Goal: Task Accomplishment & Management: Use online tool/utility

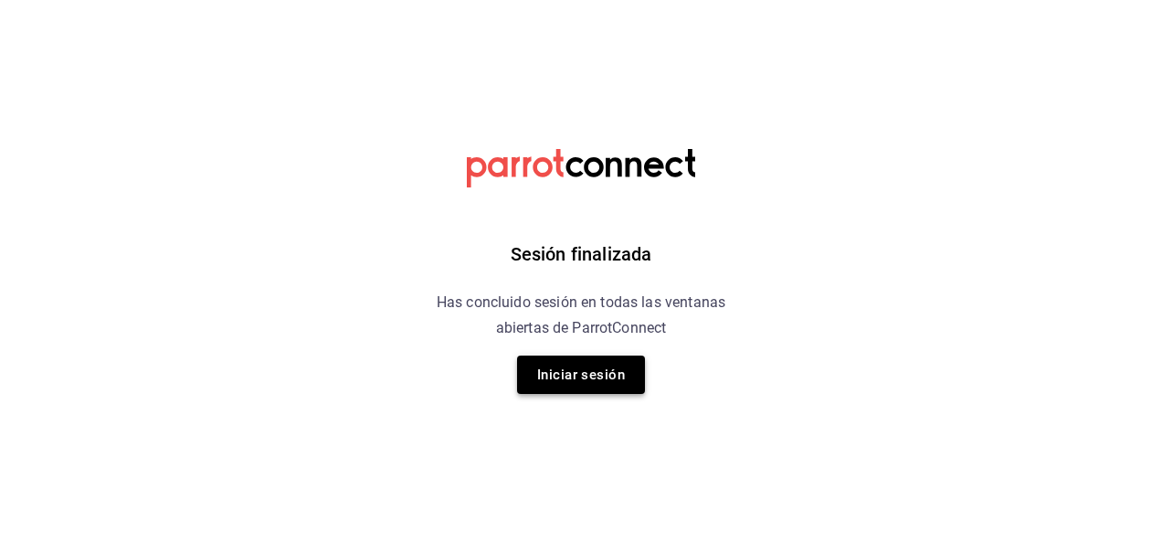
click at [631, 385] on button "Iniciar sesión" at bounding box center [581, 374] width 128 height 38
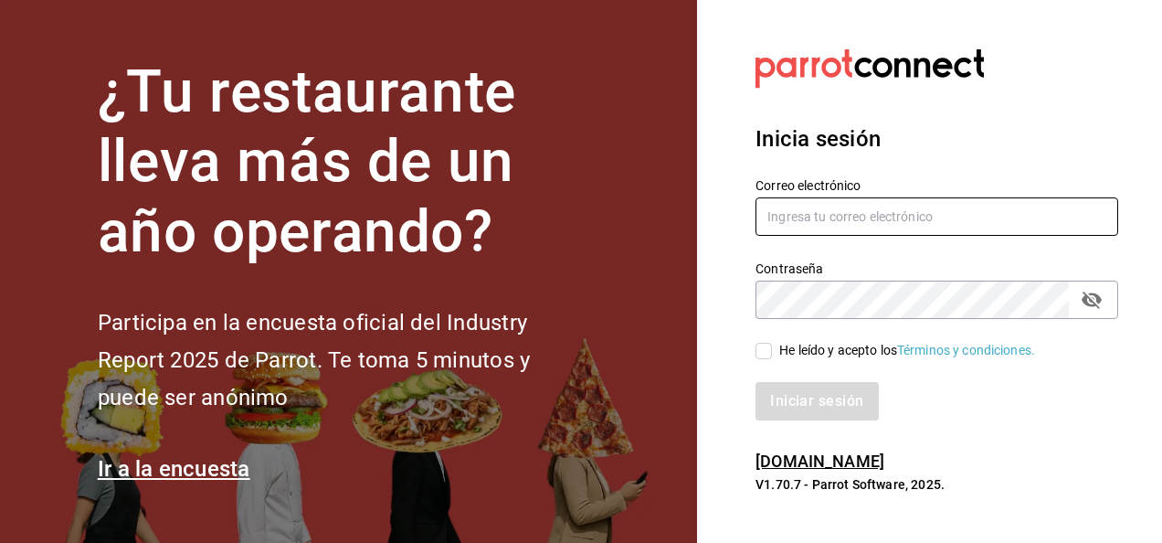
type input "mochomos.mitikah@grupocosteno.com"
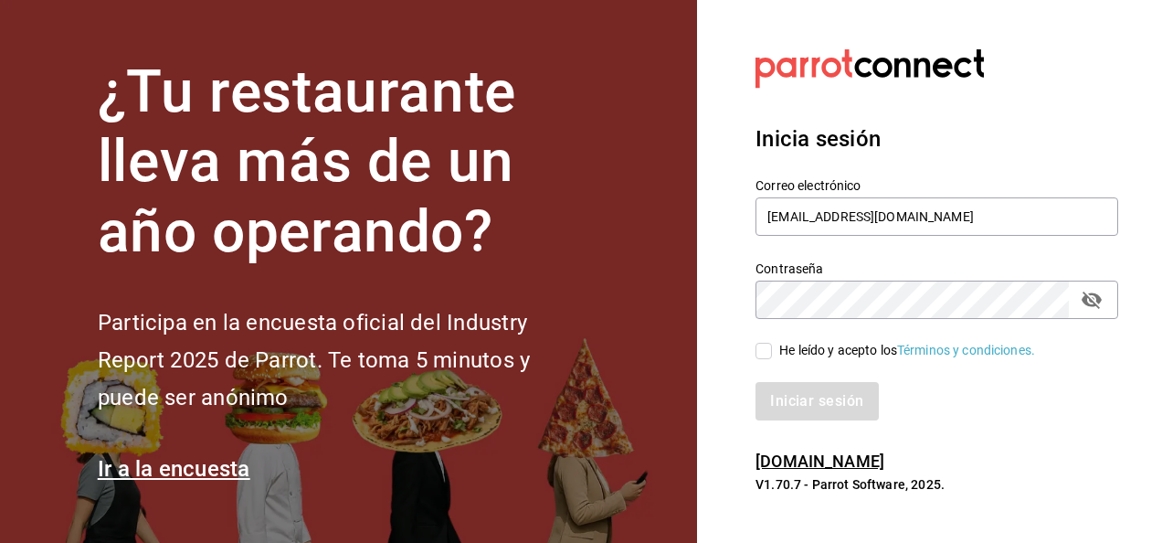
click at [763, 345] on input "He leído y acepto los Términos y condiciones." at bounding box center [764, 351] width 16 height 16
checkbox input "true"
click at [784, 391] on button "Iniciar sesión" at bounding box center [818, 401] width 124 height 38
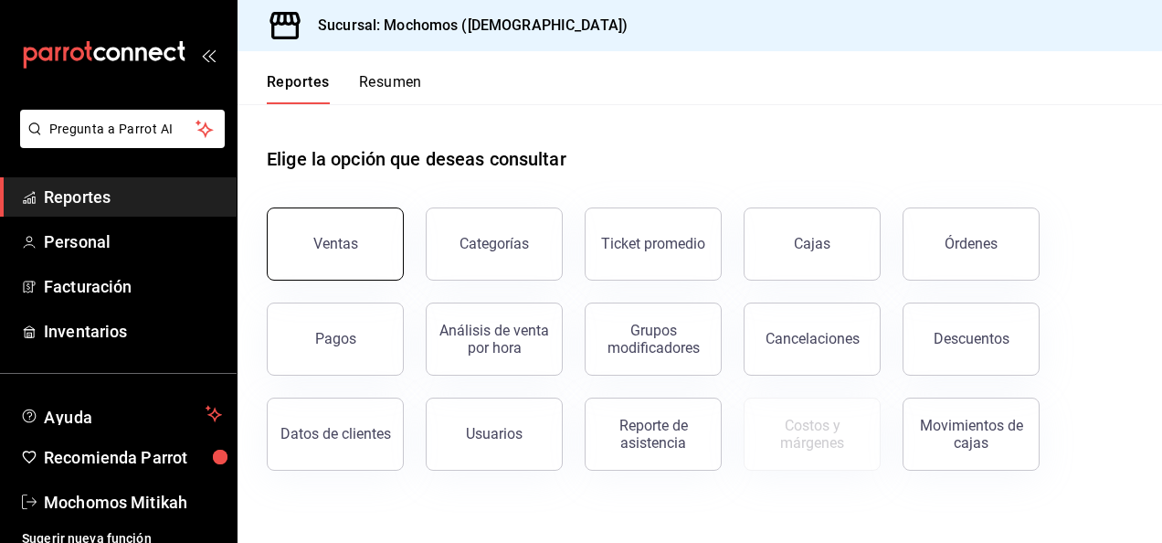
click at [311, 238] on button "Ventas" at bounding box center [335, 243] width 137 height 73
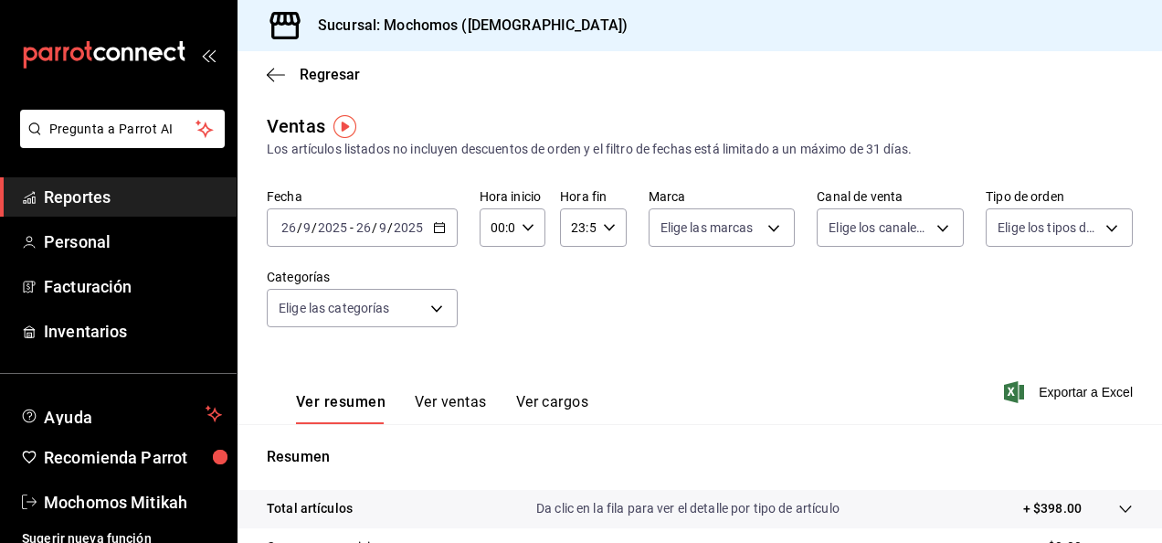
click at [441, 228] on icon "button" at bounding box center [439, 227] width 13 height 13
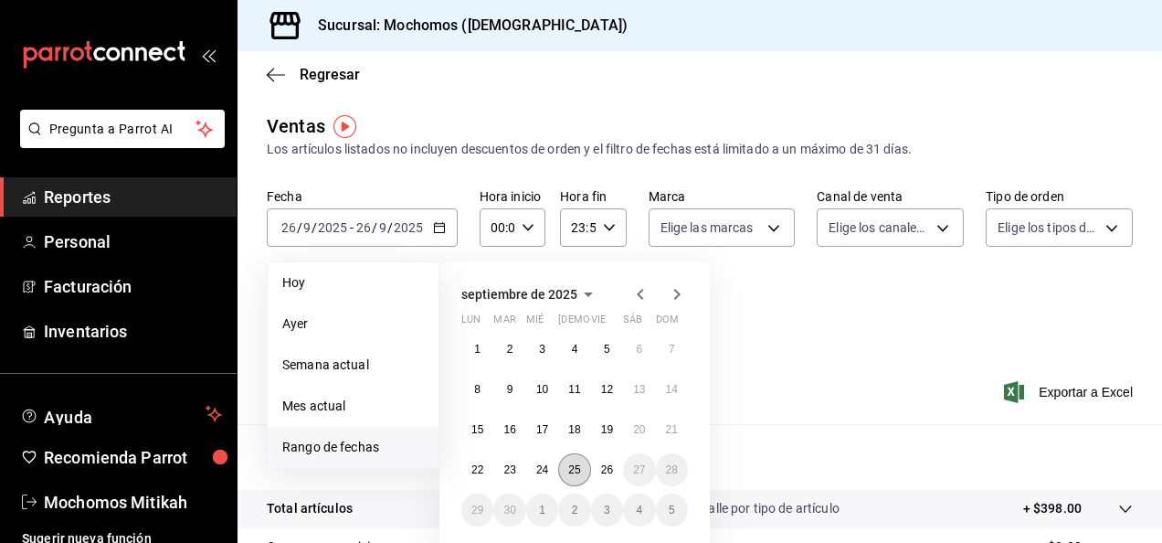
click at [579, 471] on abbr "25" at bounding box center [574, 469] width 12 height 13
click at [604, 473] on abbr "26" at bounding box center [607, 469] width 12 height 13
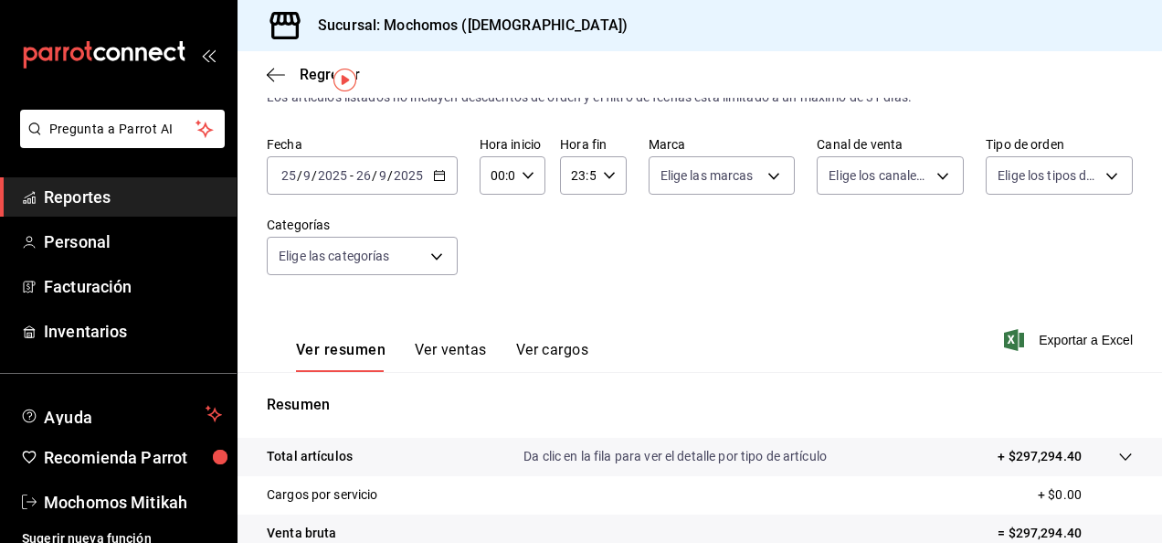
scroll to position [47, 0]
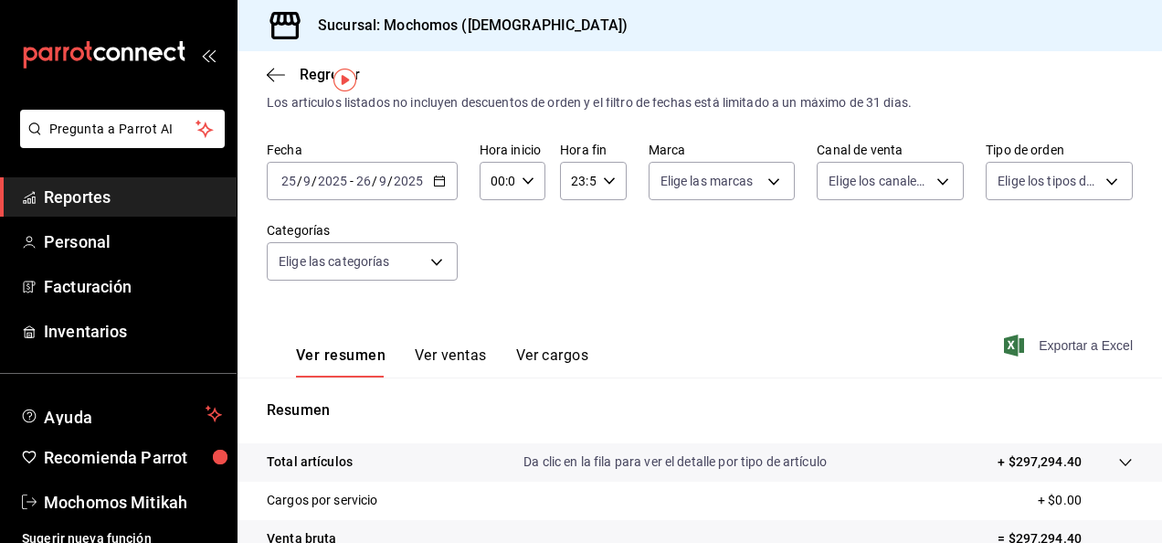
click at [1045, 342] on span "Exportar a Excel" at bounding box center [1070, 345] width 125 height 22
click at [201, 191] on span "Reportes" at bounding box center [133, 197] width 178 height 25
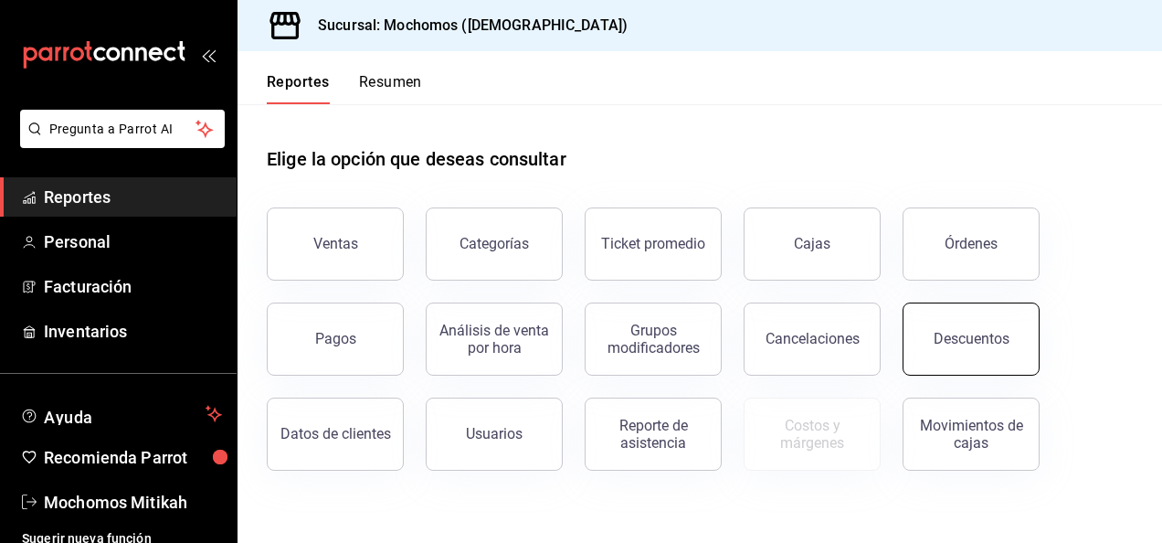
click at [966, 320] on button "Descuentos" at bounding box center [971, 338] width 137 height 73
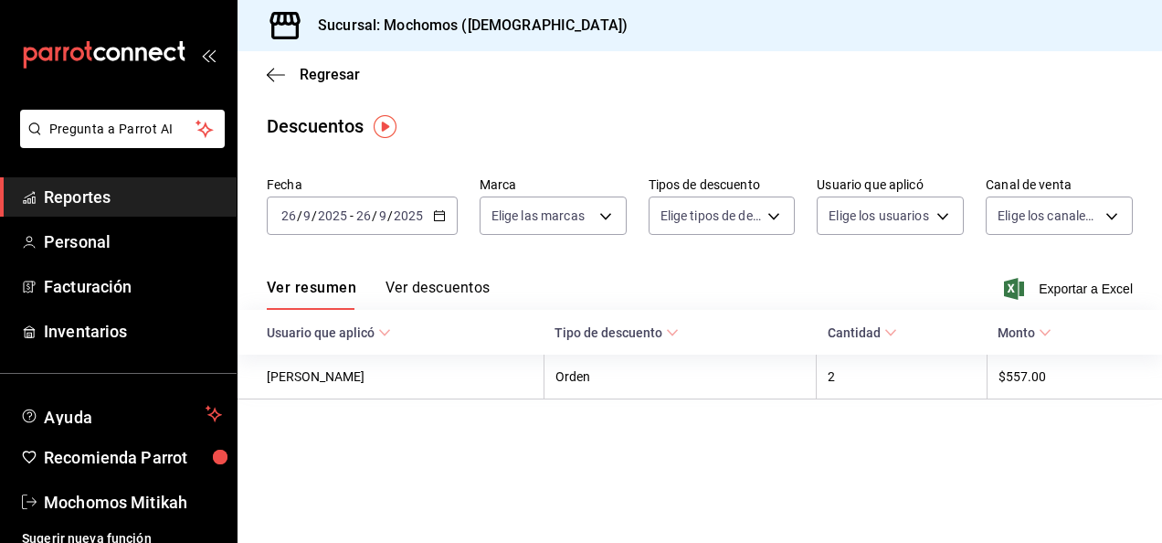
click at [447, 212] on div "[DATE] [DATE] - [DATE] [DATE]" at bounding box center [362, 215] width 191 height 38
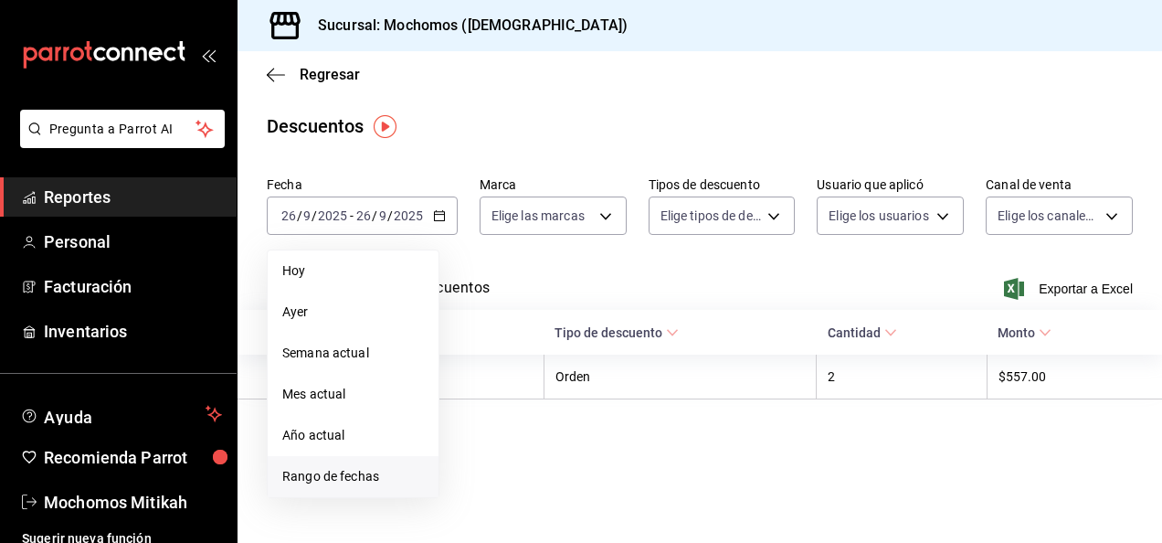
click at [396, 479] on span "Rango de fechas" at bounding box center [353, 476] width 142 height 19
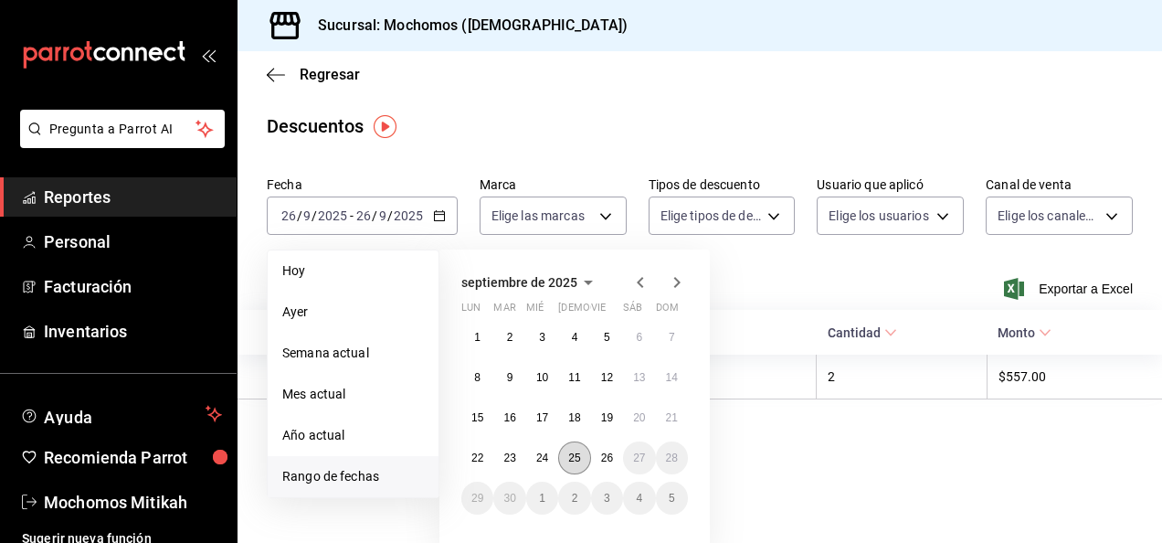
click at [567, 453] on button "25" at bounding box center [574, 457] width 32 height 33
click at [601, 453] on abbr "26" at bounding box center [607, 457] width 12 height 13
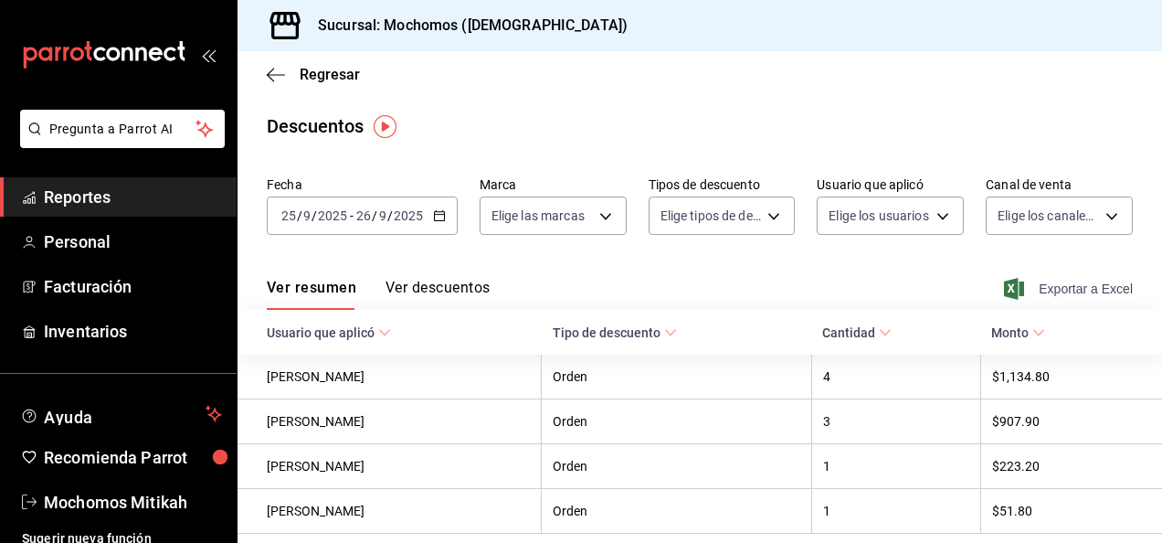
click at [1025, 284] on span "Exportar a Excel" at bounding box center [1070, 289] width 125 height 22
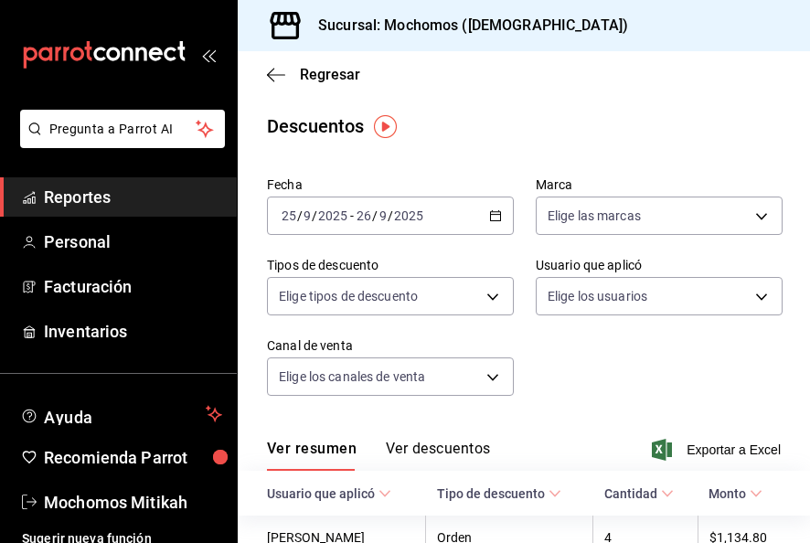
click at [172, 197] on span "Reportes" at bounding box center [133, 197] width 178 height 25
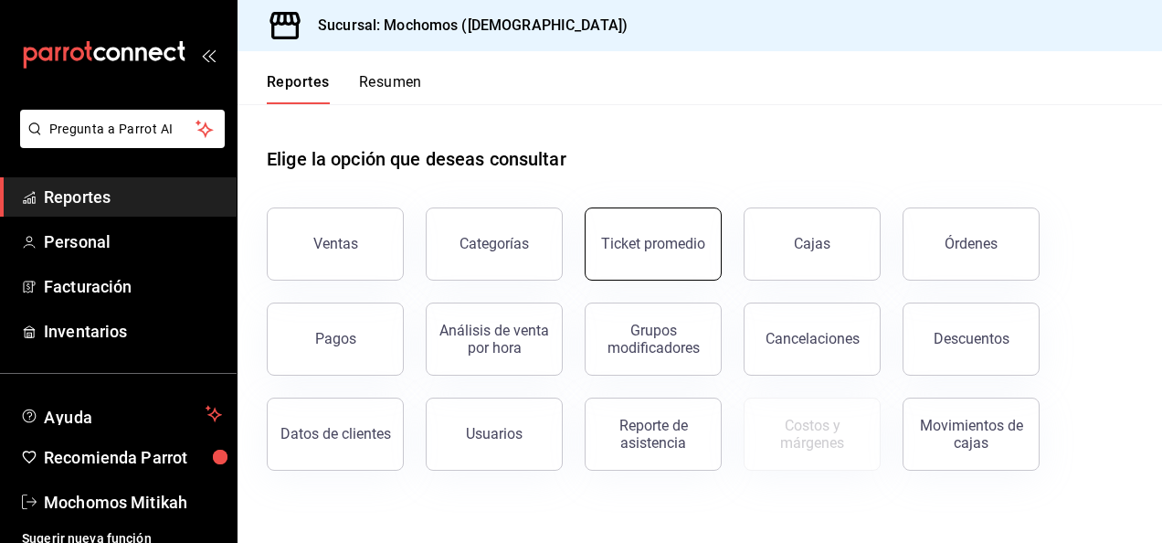
click at [665, 242] on div "Ticket promedio" at bounding box center [653, 243] width 104 height 17
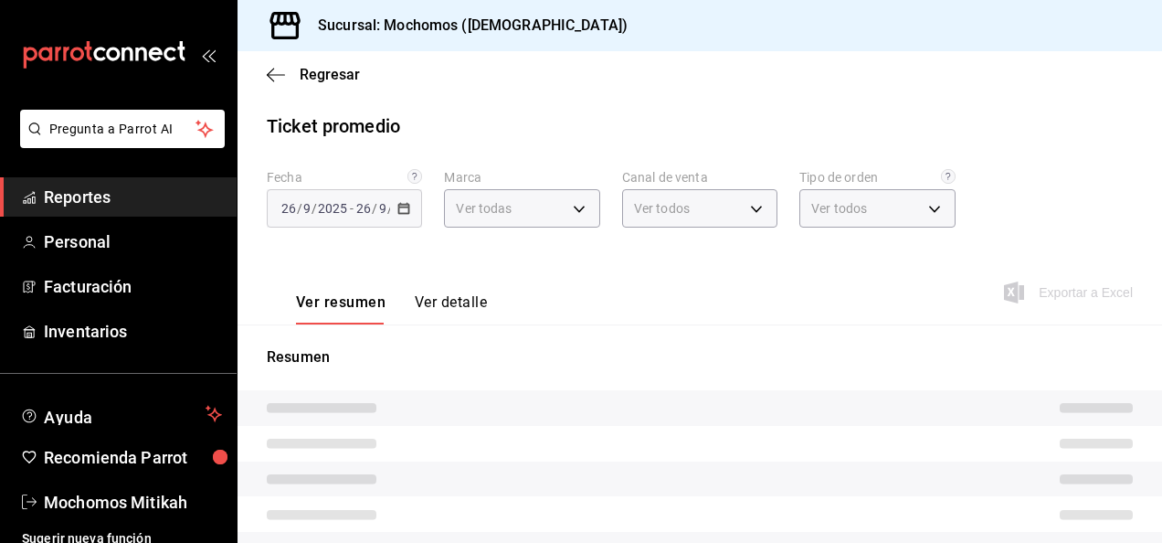
type input "d0e5f648-281b-433d-bf08-9501e0541b8c"
type input "PARROT,UBER_EATS,RAPPI,DIDI_FOOD,ONLINE"
type input "cc440b54-242b-418e-867f-ce57fb098104,EXTERNAL,95b7c8a9-84d2-4e3b-995f-2f2c21fa6…"
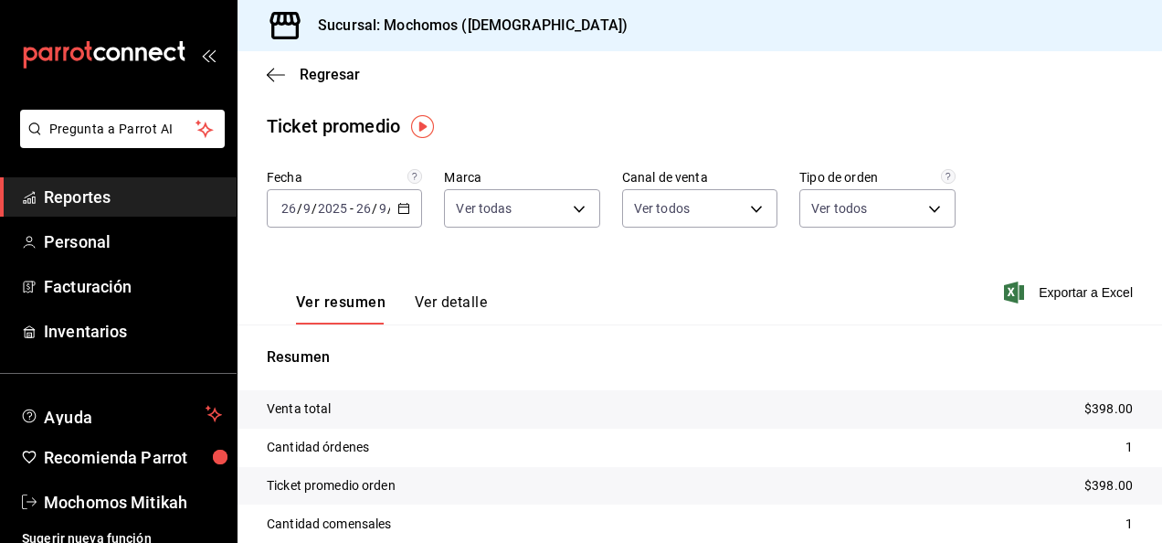
click at [402, 212] on icon "button" at bounding box center [404, 208] width 13 height 13
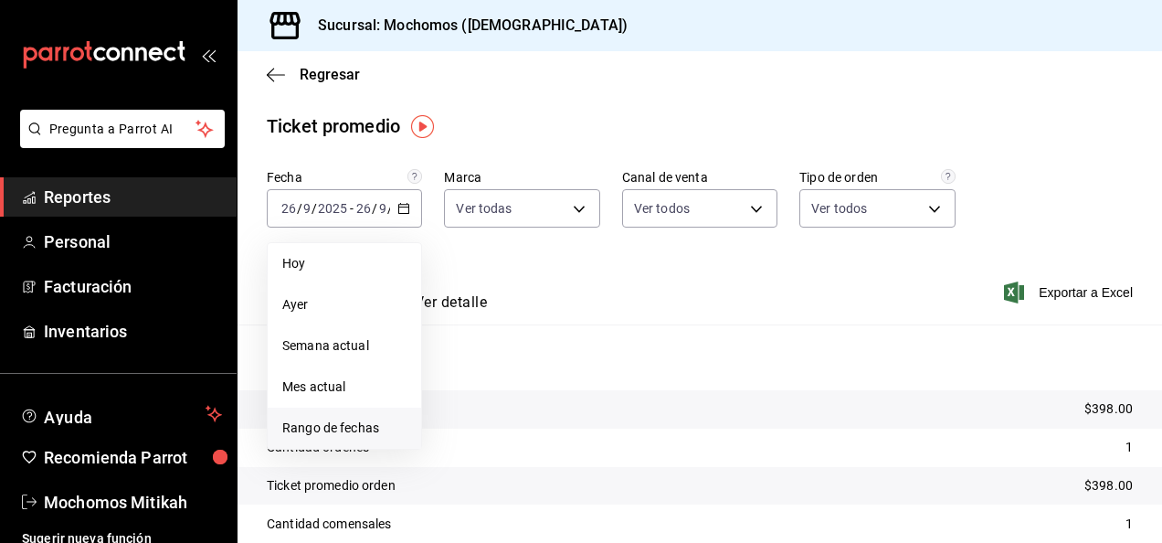
click at [382, 424] on span "Rango de fechas" at bounding box center [344, 428] width 124 height 19
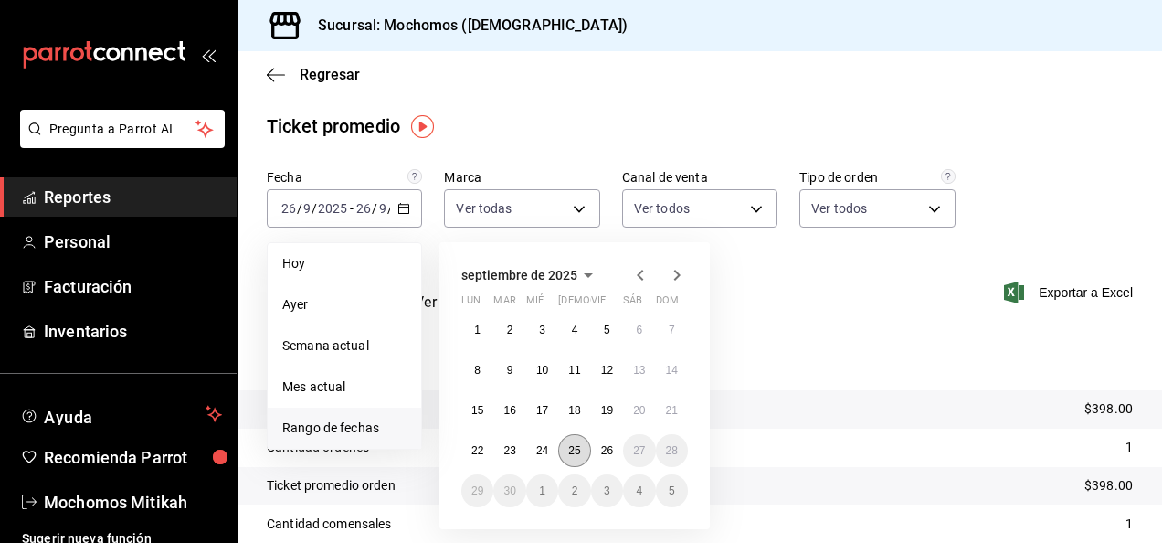
click at [576, 448] on abbr "25" at bounding box center [574, 450] width 12 height 13
click at [598, 450] on button "26" at bounding box center [607, 450] width 32 height 33
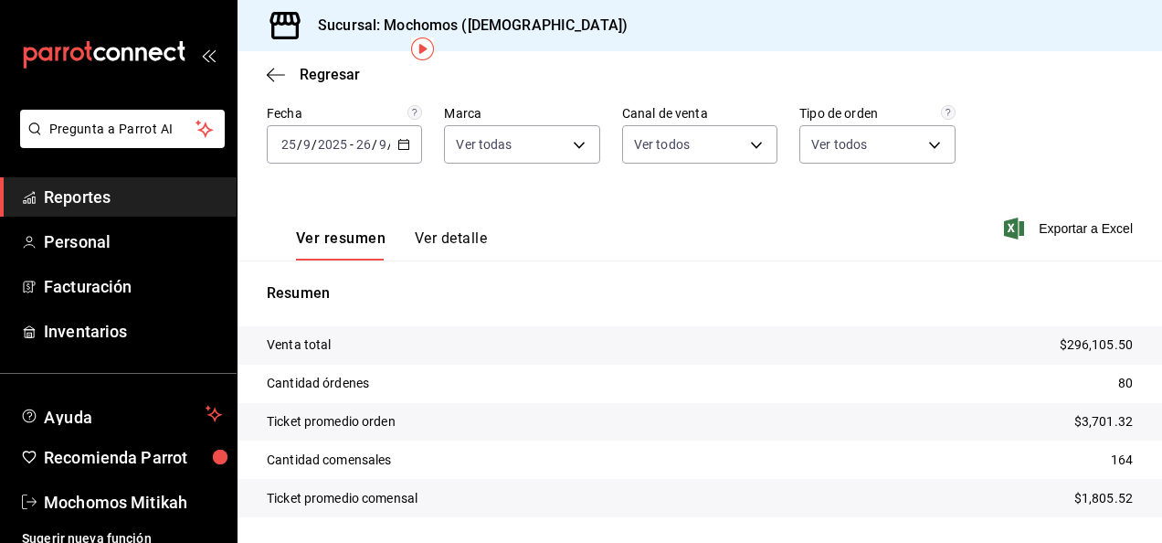
scroll to position [119, 0]
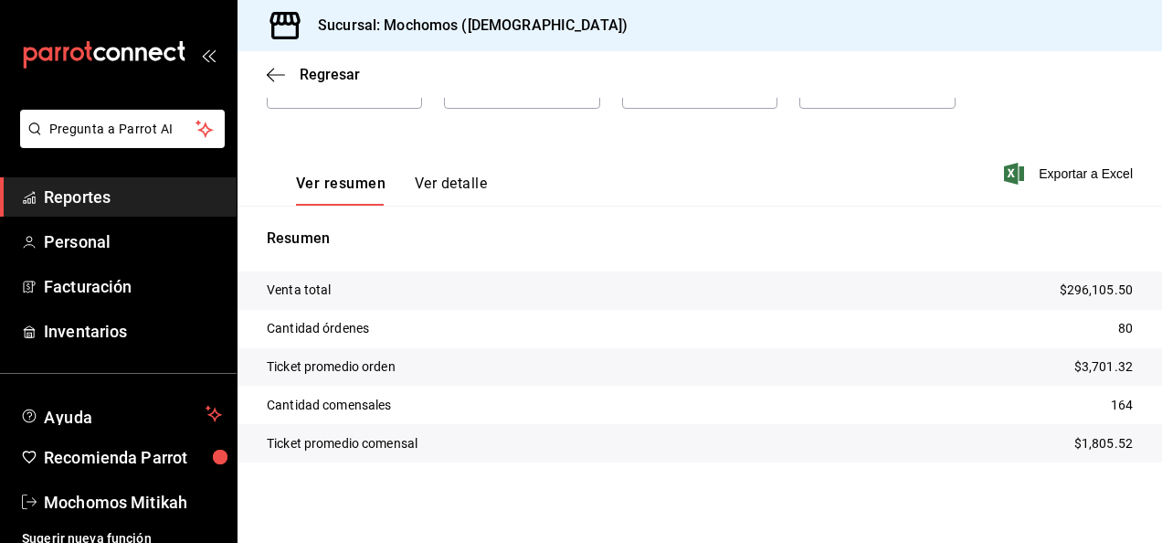
click at [174, 188] on span "Reportes" at bounding box center [133, 197] width 178 height 25
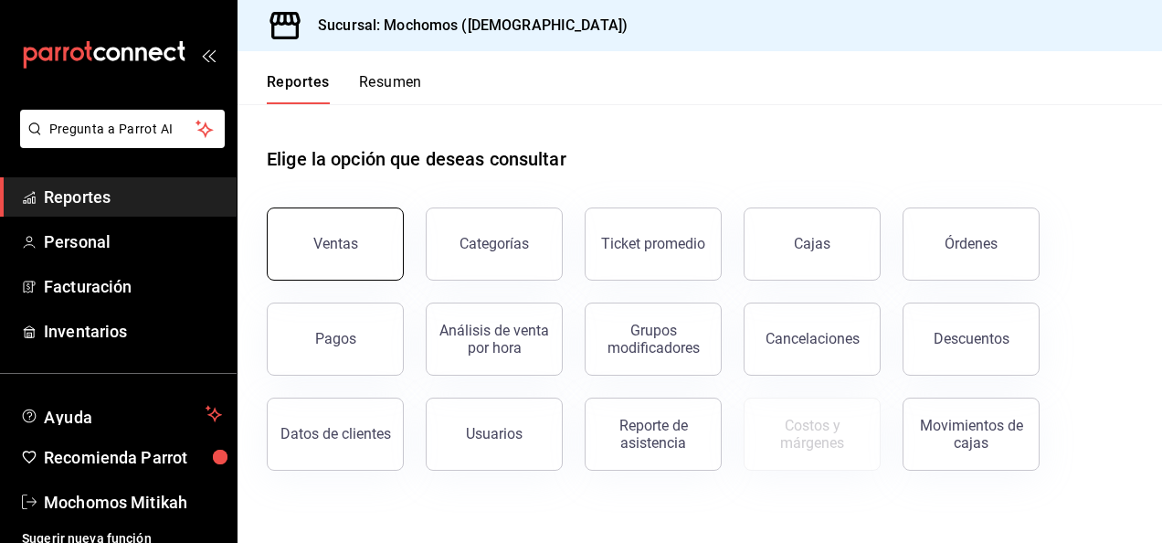
click at [360, 225] on button "Ventas" at bounding box center [335, 243] width 137 height 73
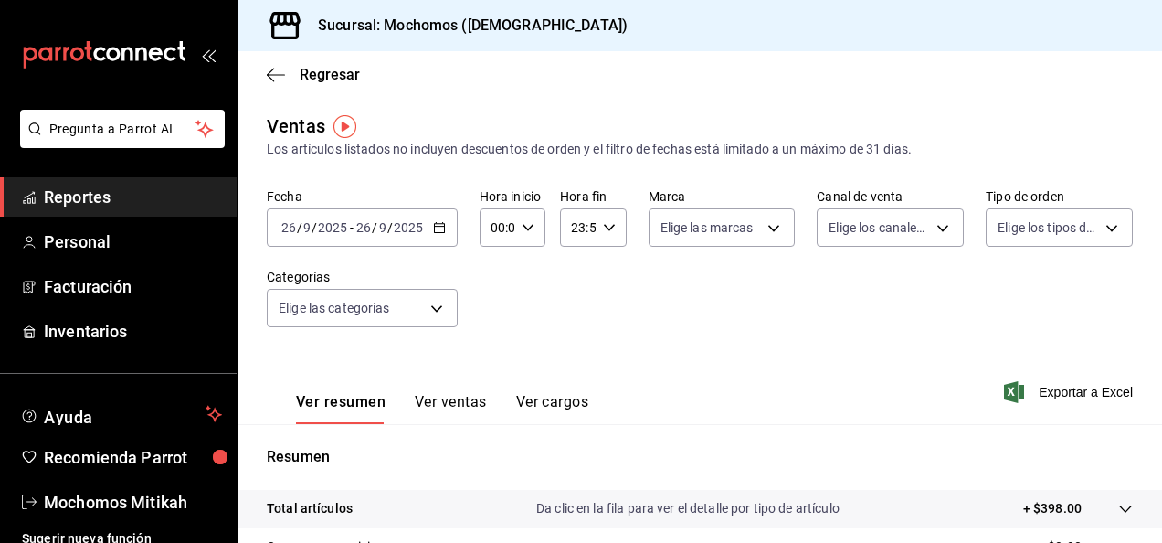
click at [442, 228] on \(Stroke\) "button" at bounding box center [439, 228] width 11 height 10
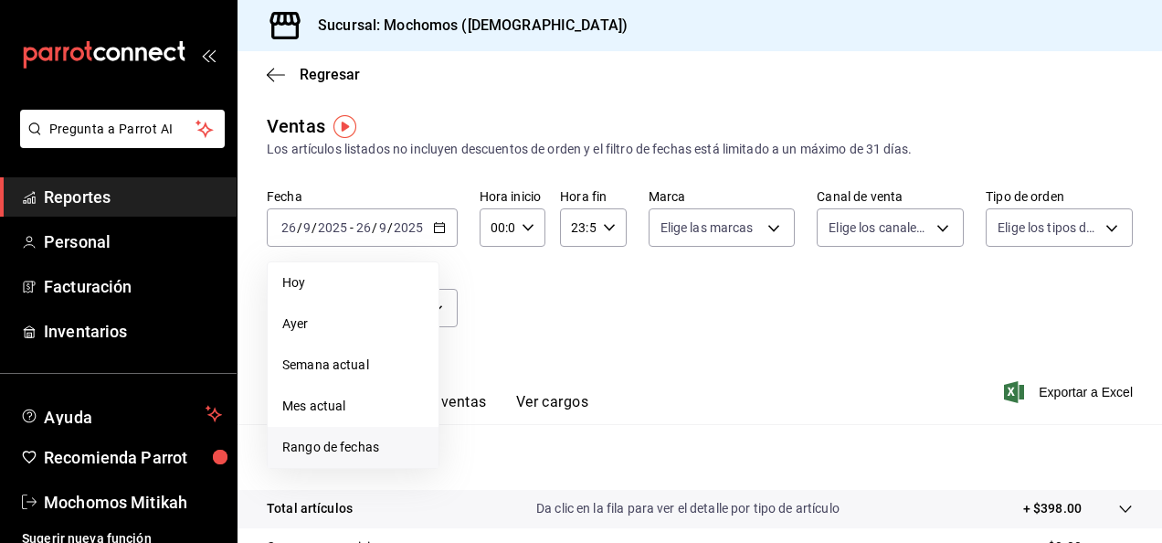
click at [393, 439] on span "Rango de fechas" at bounding box center [353, 447] width 142 height 19
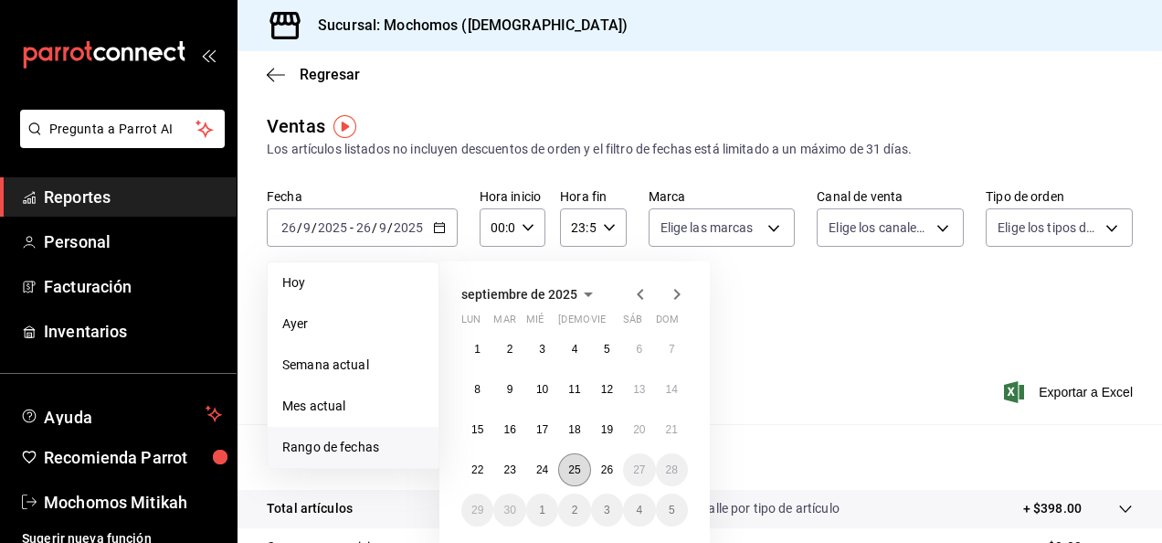
click at [575, 459] on button "25" at bounding box center [574, 469] width 32 height 33
click at [605, 466] on abbr "26" at bounding box center [607, 469] width 12 height 13
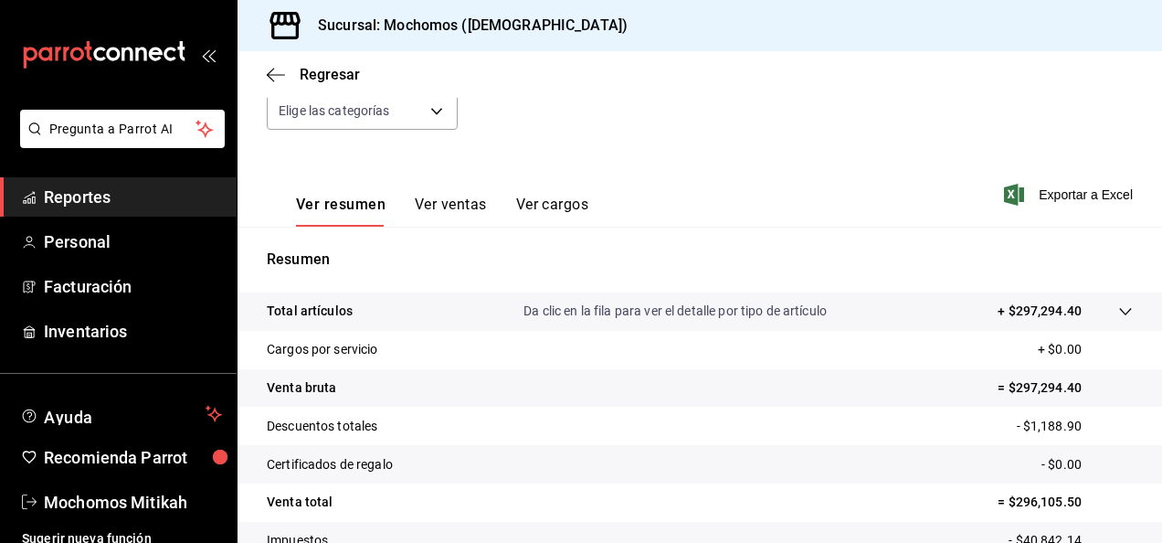
scroll to position [333, 0]
